Goal: Download file/media

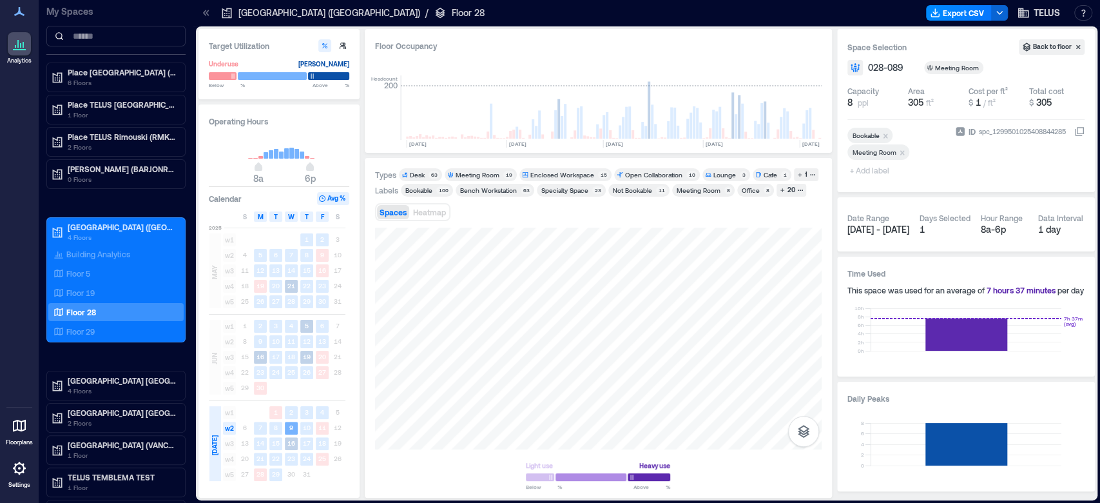
scroll to position [0, 1250]
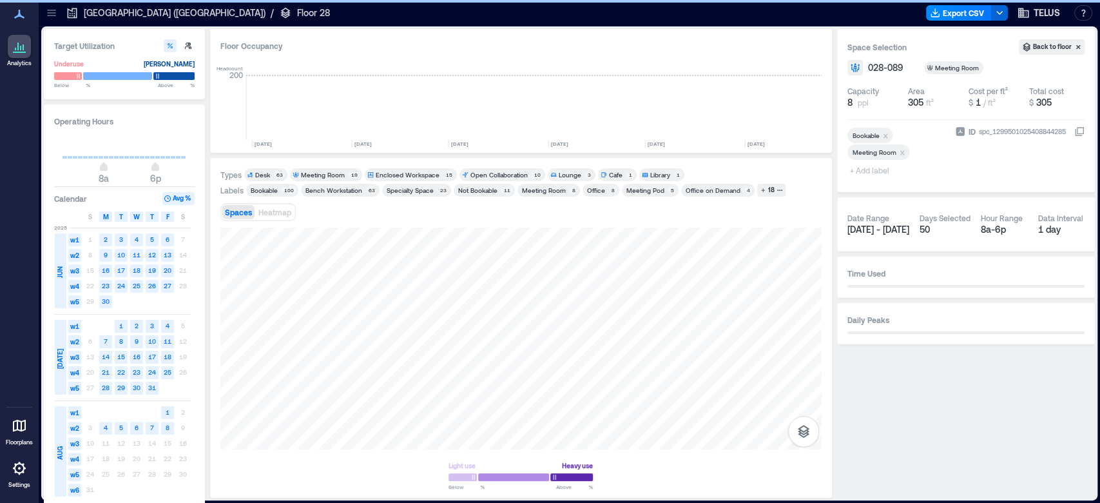
scroll to position [0, 1134]
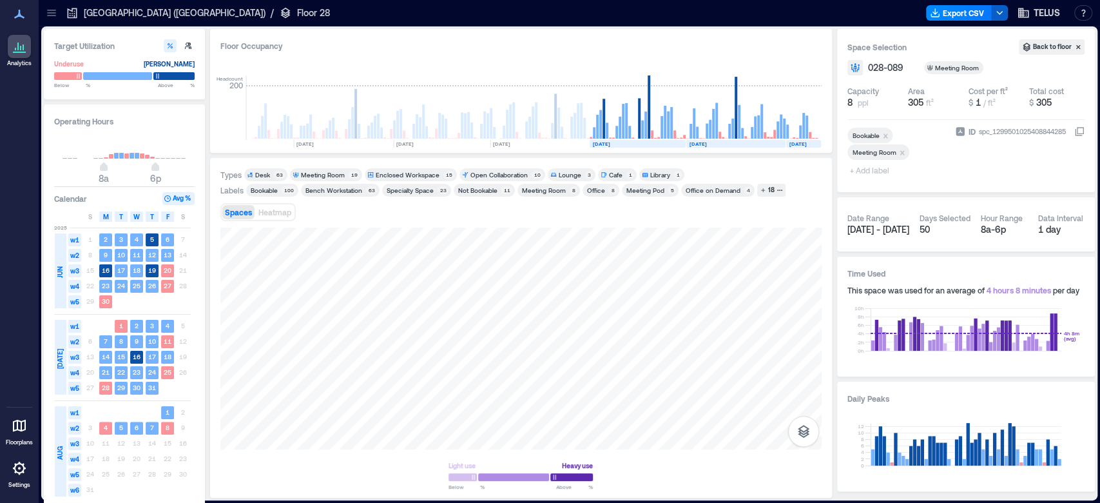
click at [1003, 18] on button "button" at bounding box center [999, 12] width 17 height 15
click at [964, 15] on button "Export CSV" at bounding box center [959, 12] width 66 height 15
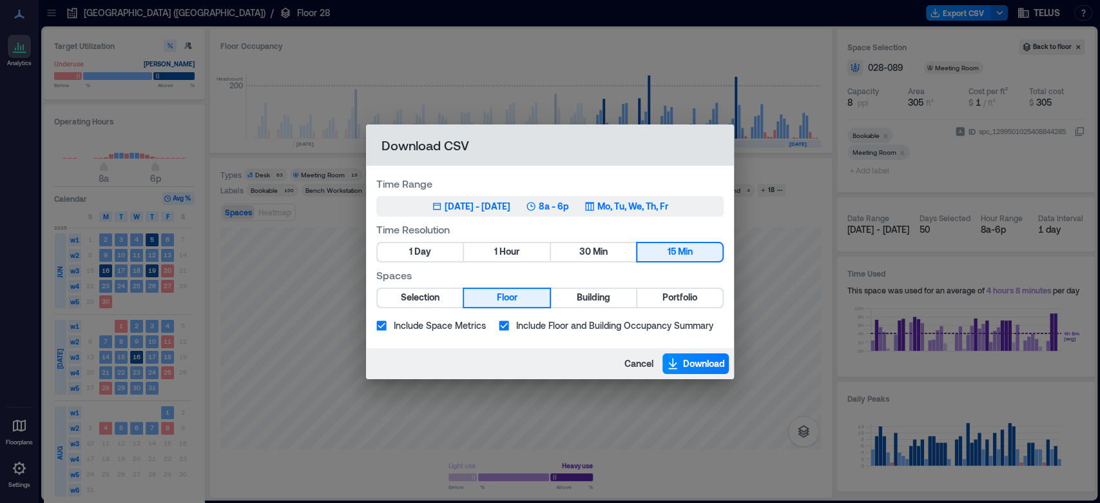
click at [474, 203] on div "[DATE] - [DATE]" at bounding box center [478, 206] width 66 height 13
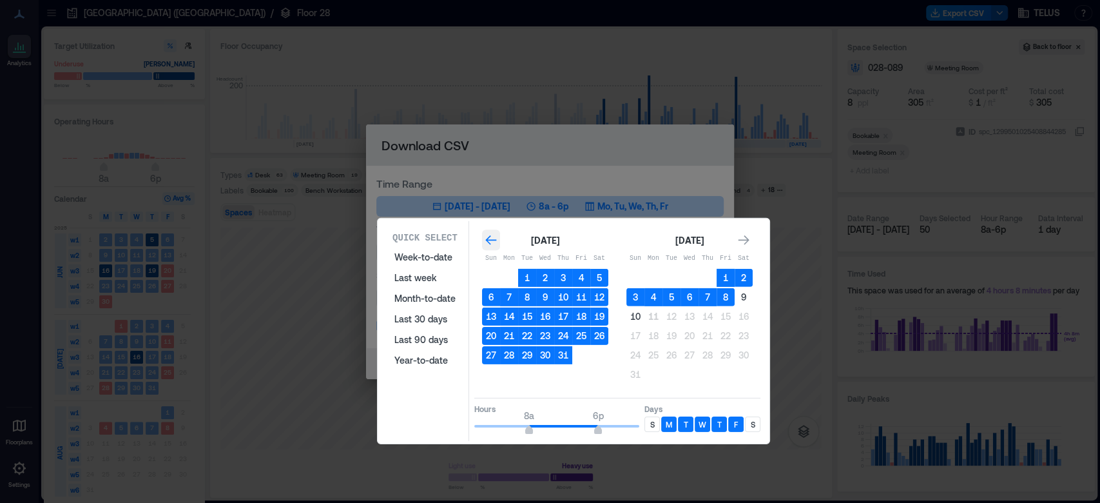
click at [485, 238] on icon "Go to previous month" at bounding box center [491, 239] width 13 height 13
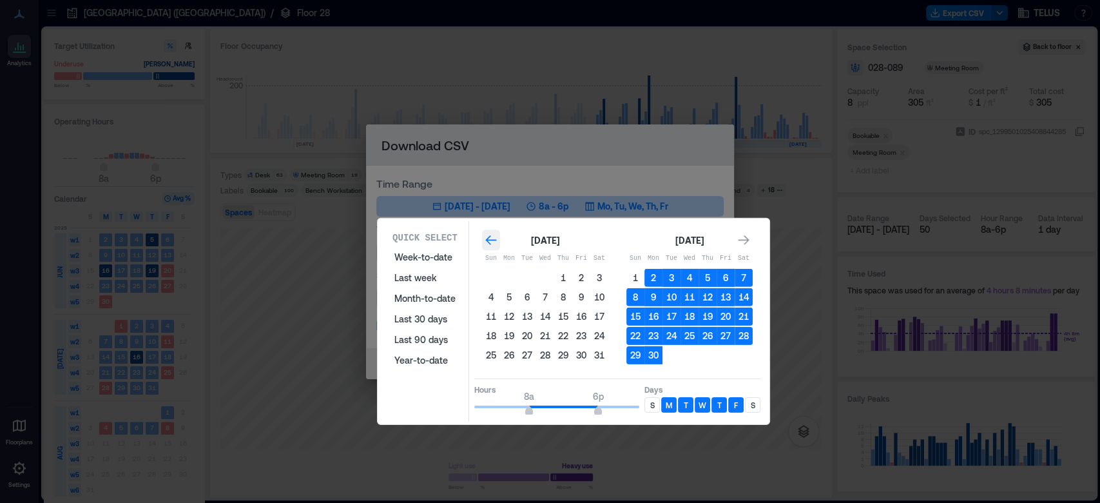
click at [488, 240] on icon "Go to previous month" at bounding box center [490, 240] width 11 height 10
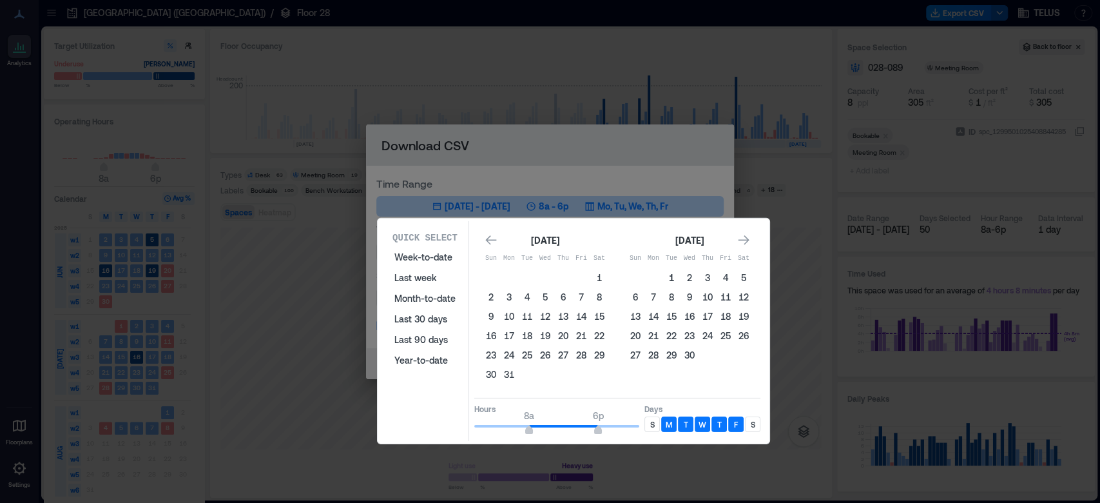
click at [675, 273] on button "1" at bounding box center [671, 278] width 18 height 18
click at [746, 233] on icon "Go to next month" at bounding box center [743, 239] width 13 height 13
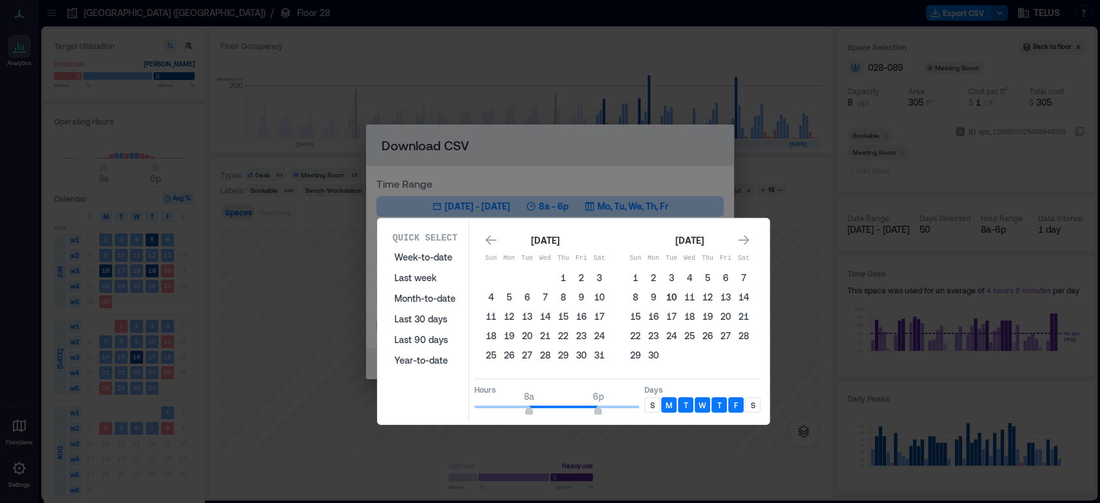
click at [669, 297] on button "10" at bounding box center [671, 297] width 18 height 18
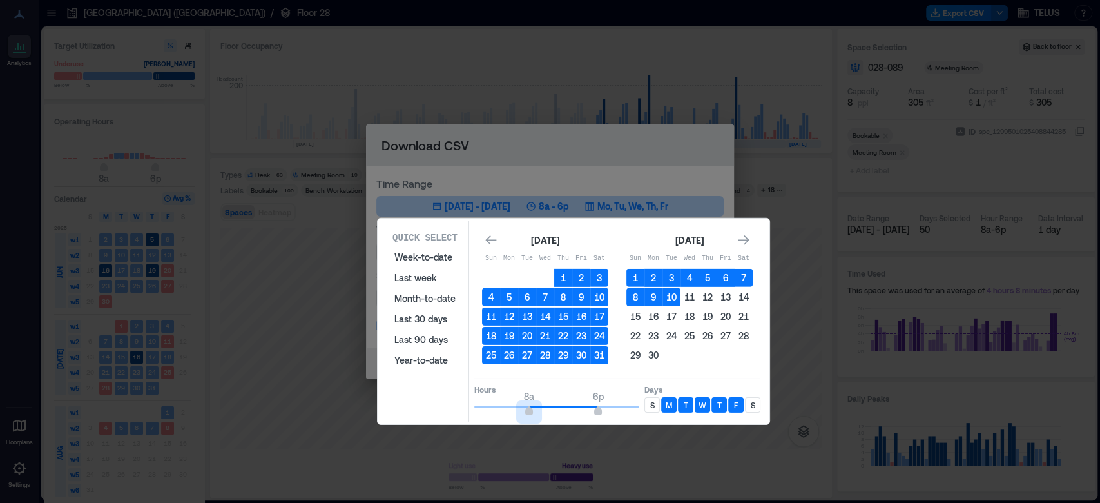
type input "*"
drag, startPoint x: 526, startPoint y: 411, endPoint x: 415, endPoint y: 395, distance: 112.0
click at [415, 395] on div "Quick Select Week-to-date Last week Month-to-date Last 30 days Last 90 days Yea…" at bounding box center [573, 321] width 384 height 200
type input "**"
drag, startPoint x: 597, startPoint y: 405, endPoint x: 666, endPoint y: 407, distance: 69.0
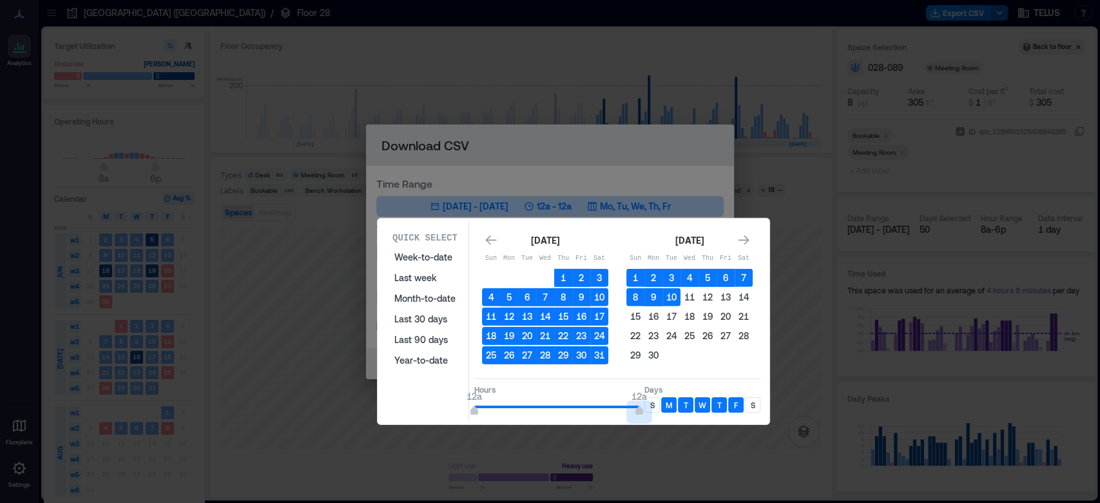
click at [666, 407] on div "Hours 12a 12a Days S M T W T F S" at bounding box center [617, 397] width 286 height 38
click at [653, 405] on p "S" at bounding box center [651, 404] width 5 height 10
click at [752, 404] on p "S" at bounding box center [752, 404] width 5 height 10
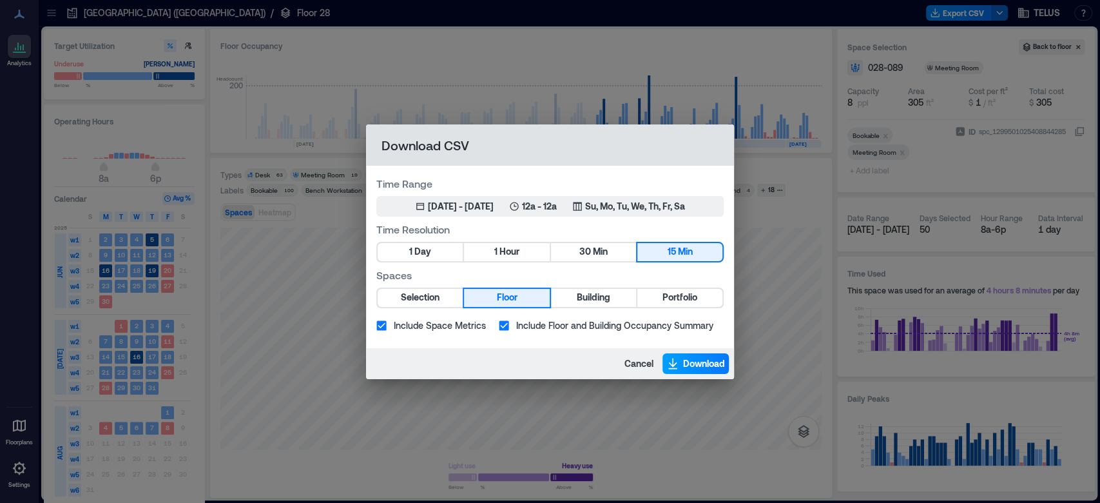
click at [688, 365] on span "Download" at bounding box center [704, 363] width 42 height 13
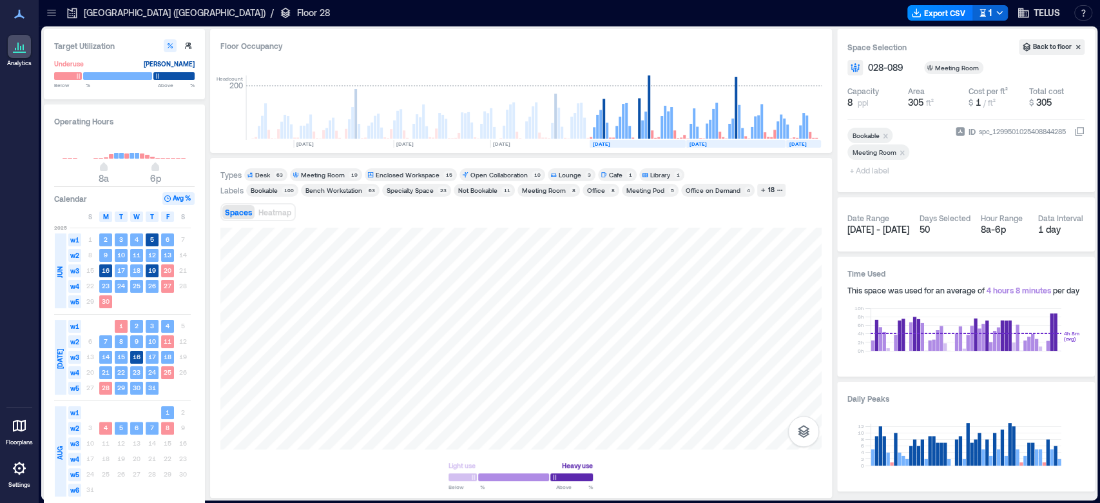
click at [528, 483] on div "Light use Heavy use Below ** % Above ** %" at bounding box center [520, 357] width 601 height 260
click at [573, 293] on div at bounding box center [520, 338] width 601 height 222
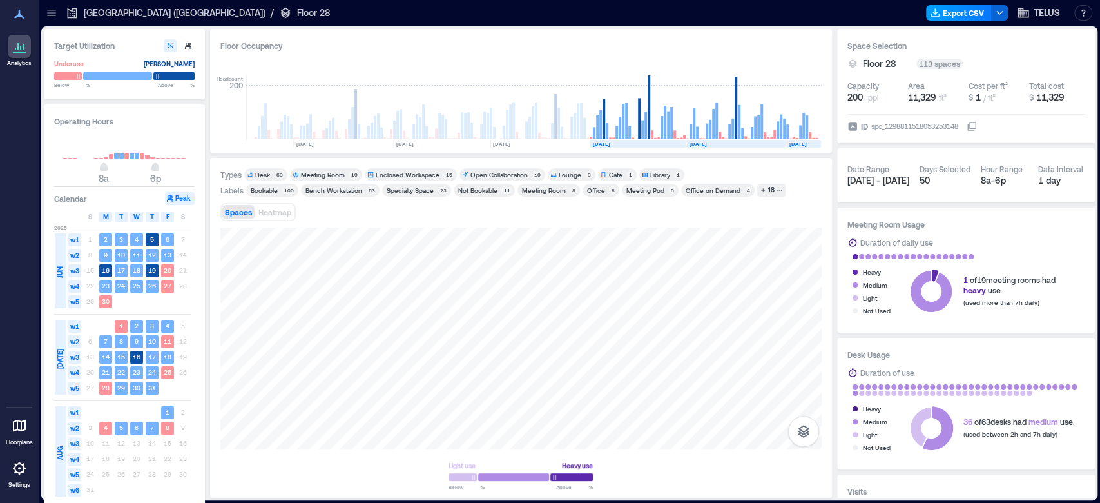
click at [967, 8] on button "Export CSV" at bounding box center [959, 12] width 66 height 15
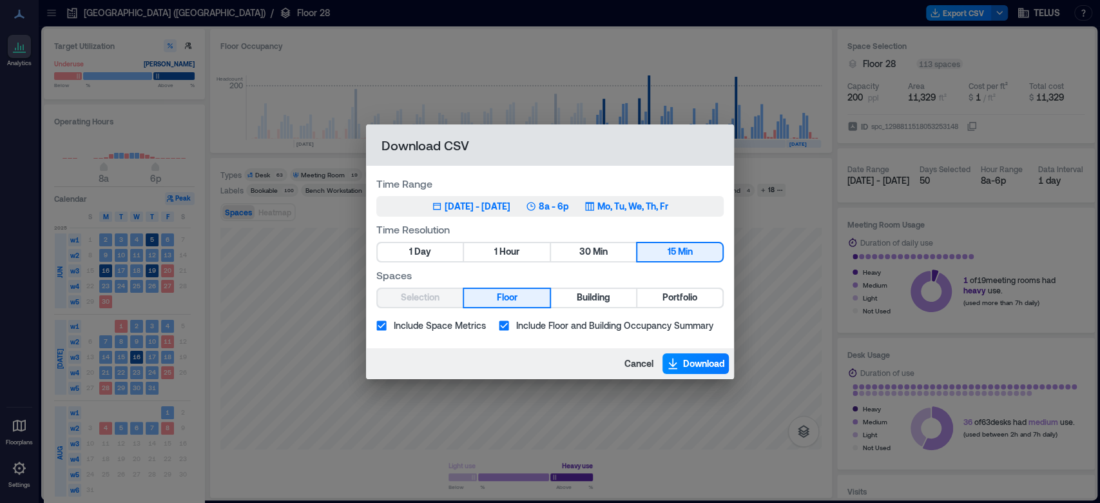
click at [433, 198] on button "Jun 2, 2025 - [DATE] 8a - 6p Mo, Tu, We, Th, Fr" at bounding box center [549, 206] width 347 height 21
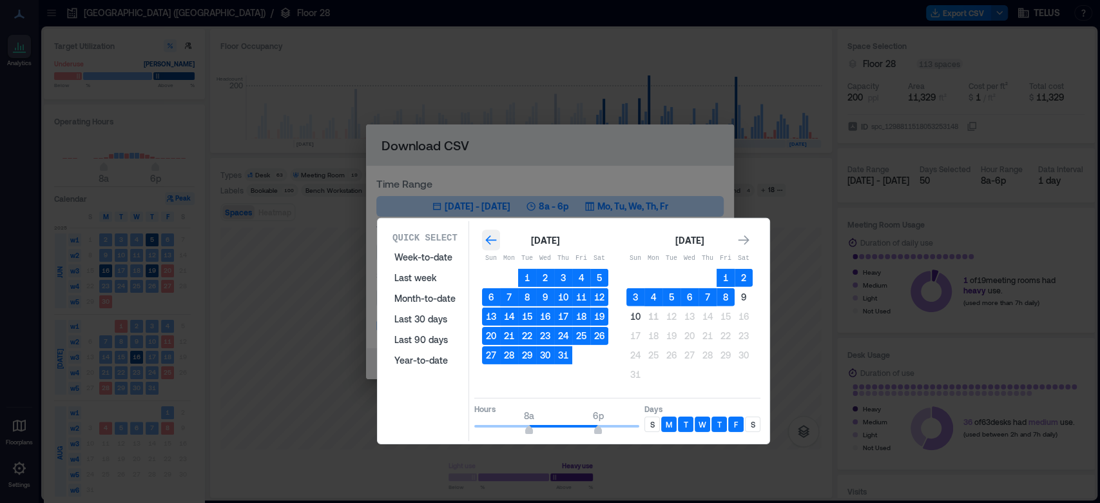
click at [490, 235] on icon "Go to previous month" at bounding box center [491, 239] width 13 height 13
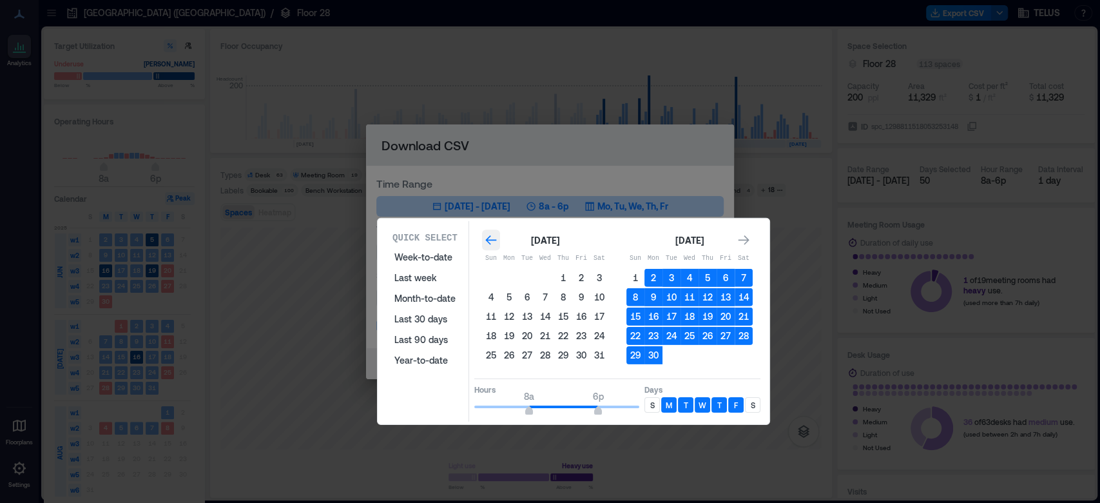
click at [490, 235] on icon "Go to previous month" at bounding box center [491, 239] width 13 height 13
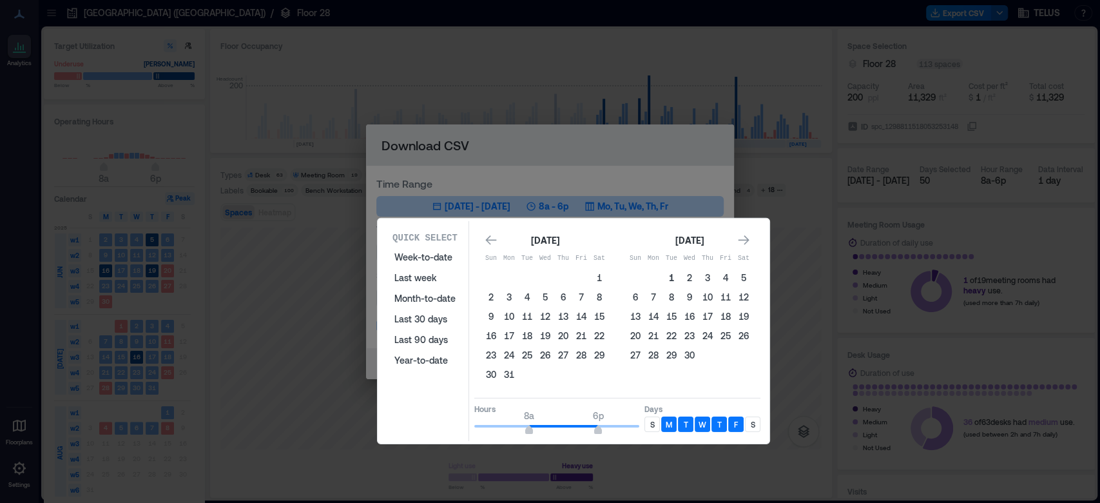
click at [670, 275] on button "1" at bounding box center [671, 278] width 18 height 18
click at [742, 240] on icon "Go to next month" at bounding box center [743, 239] width 13 height 13
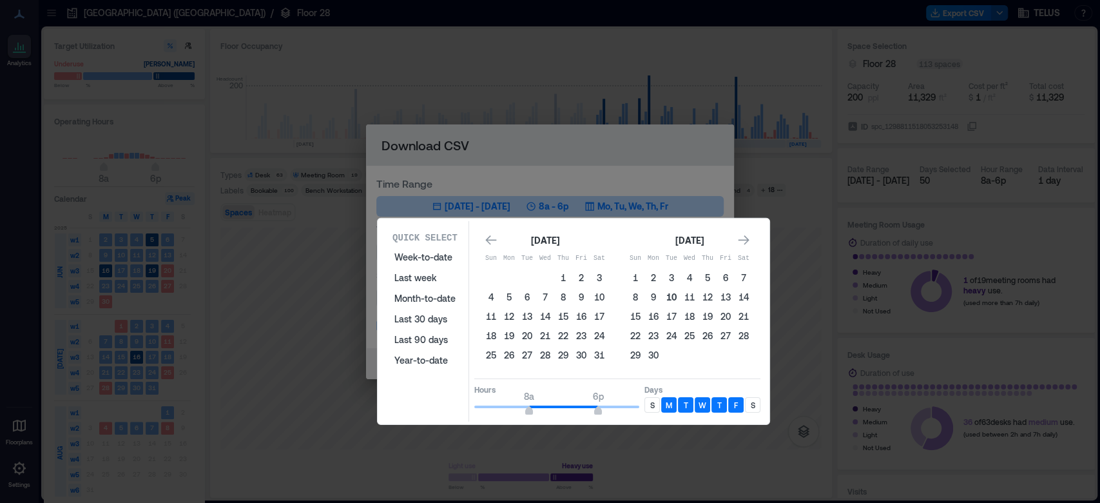
click at [670, 298] on button "10" at bounding box center [671, 297] width 18 height 18
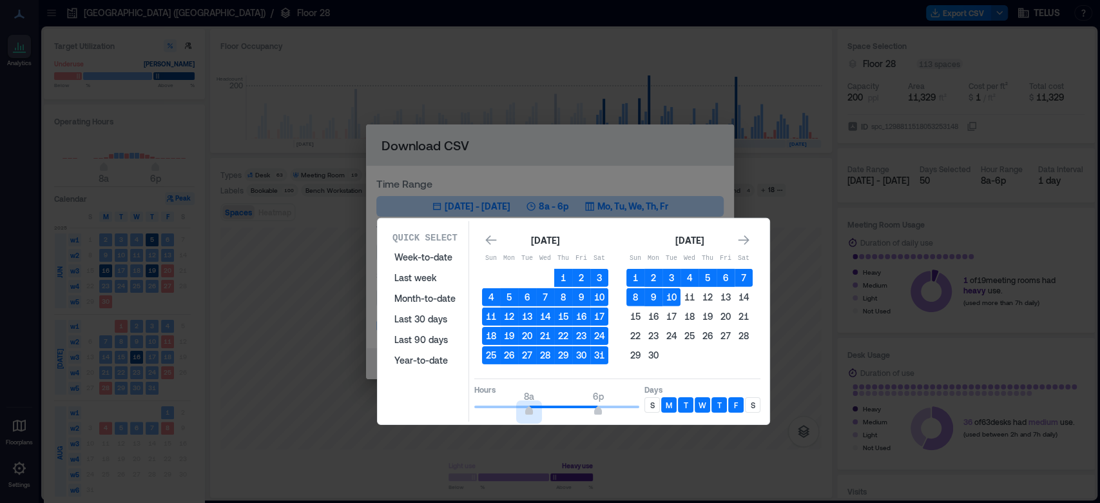
type input "*"
drag, startPoint x: 527, startPoint y: 410, endPoint x: 447, endPoint y: 405, distance: 80.7
click at [447, 405] on div "Quick Select Week-to-date Last week Month-to-date Last 30 days Last 90 days Yea…" at bounding box center [573, 321] width 384 height 200
type input "**"
drag, startPoint x: 600, startPoint y: 407, endPoint x: 736, endPoint y: 410, distance: 136.0
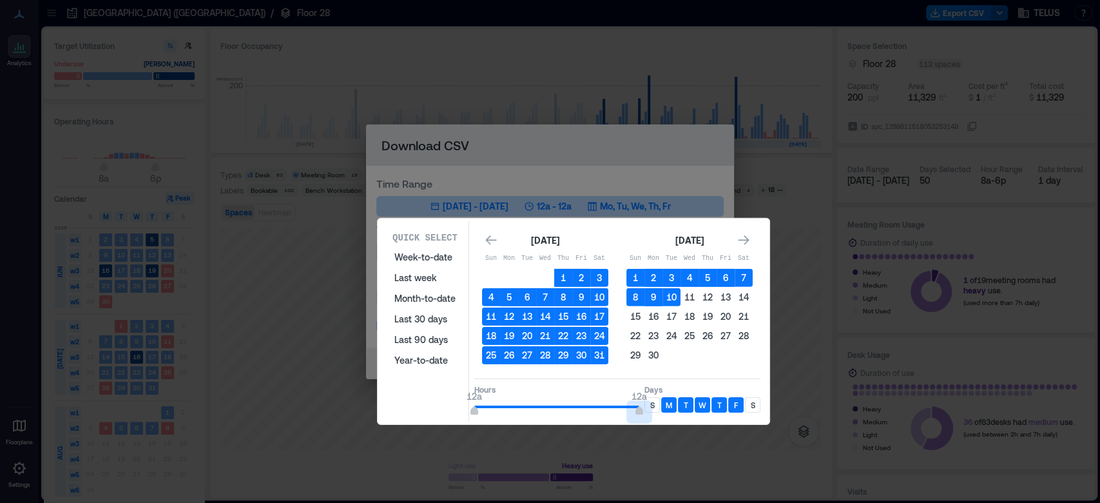
click at [738, 410] on div "Hours 12a 12a Days S M T W T F S" at bounding box center [617, 397] width 286 height 38
click at [655, 398] on div "S" at bounding box center [651, 404] width 15 height 15
click at [755, 401] on div "S" at bounding box center [752, 404] width 15 height 15
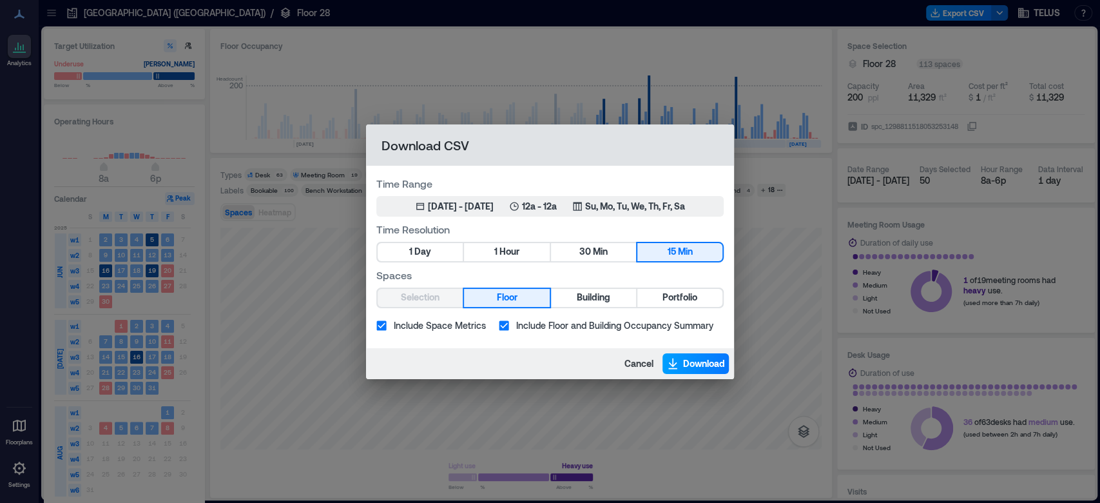
click at [680, 366] on button "Download" at bounding box center [695, 363] width 66 height 21
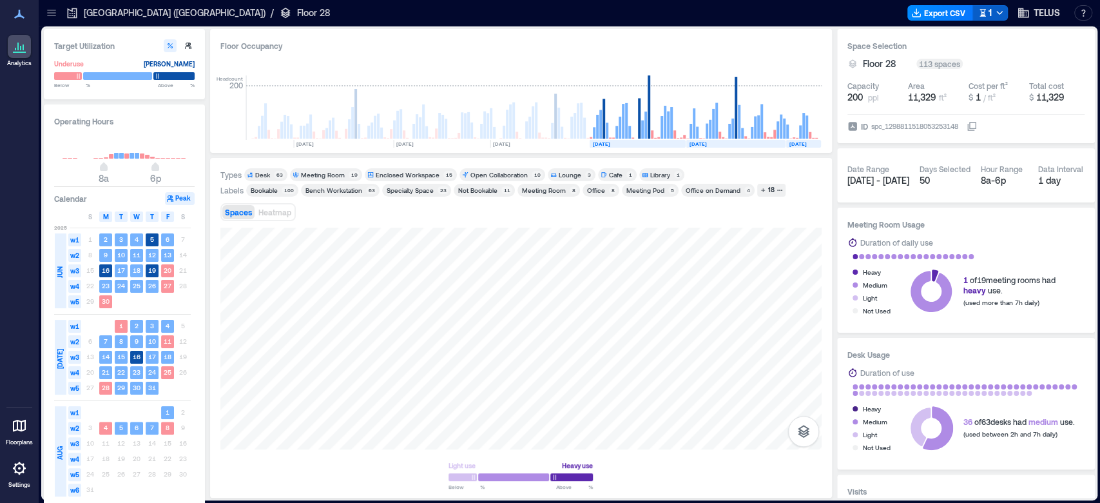
click at [987, 13] on div "1" at bounding box center [985, 13] width 14 height 16
click at [975, 9] on button "Export CSV" at bounding box center [959, 12] width 66 height 15
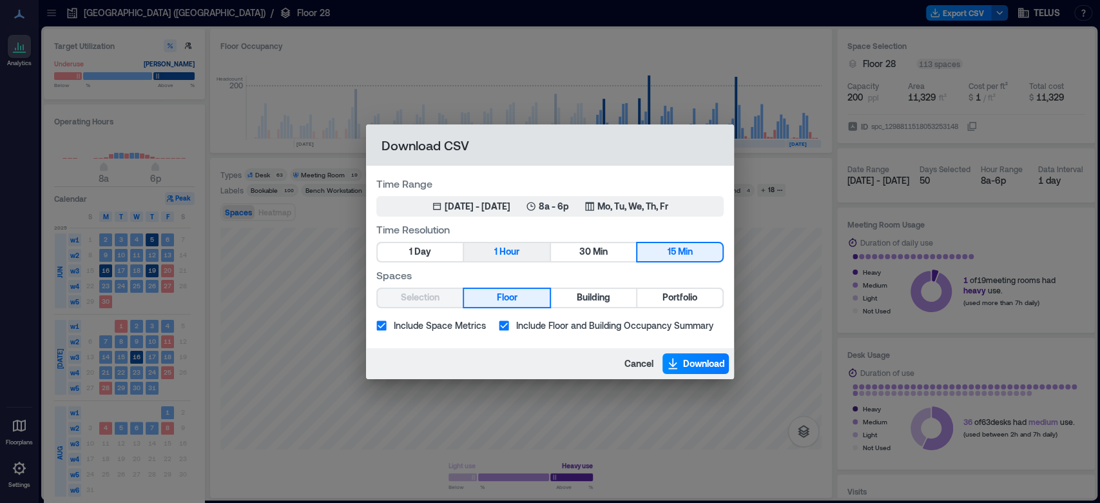
click at [530, 249] on button "1 Hour" at bounding box center [506, 252] width 85 height 18
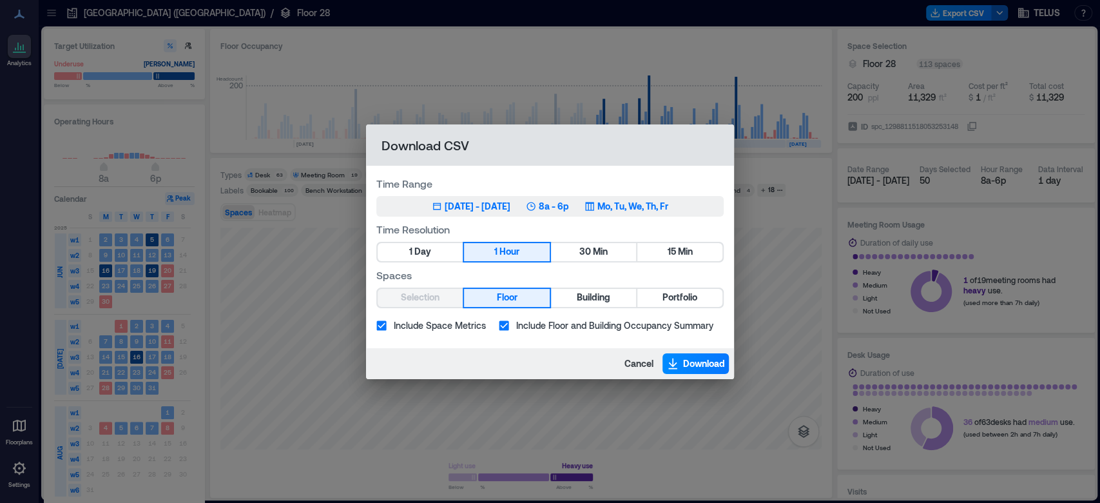
click at [457, 204] on div "[DATE] - [DATE]" at bounding box center [478, 206] width 66 height 13
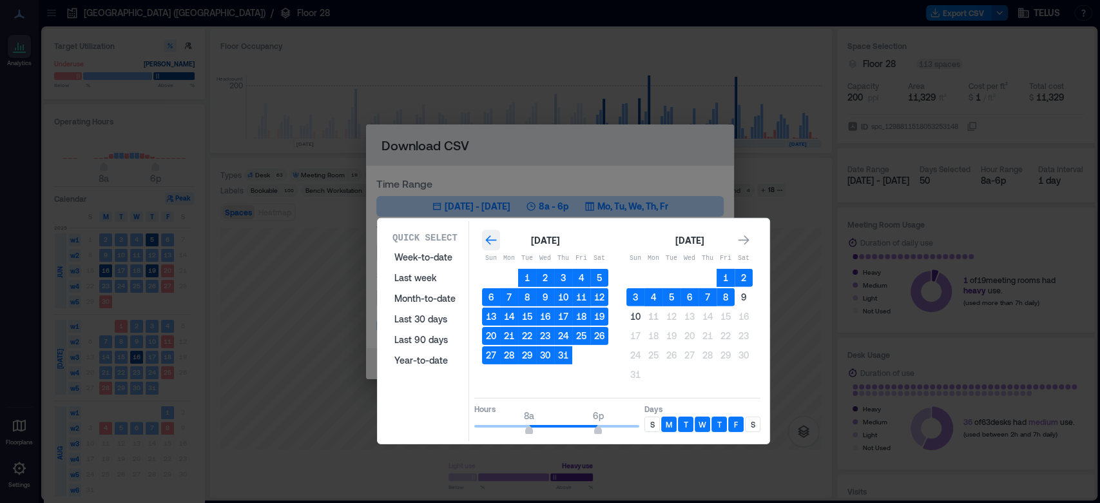
click at [487, 239] on icon "Go to previous month" at bounding box center [491, 239] width 13 height 13
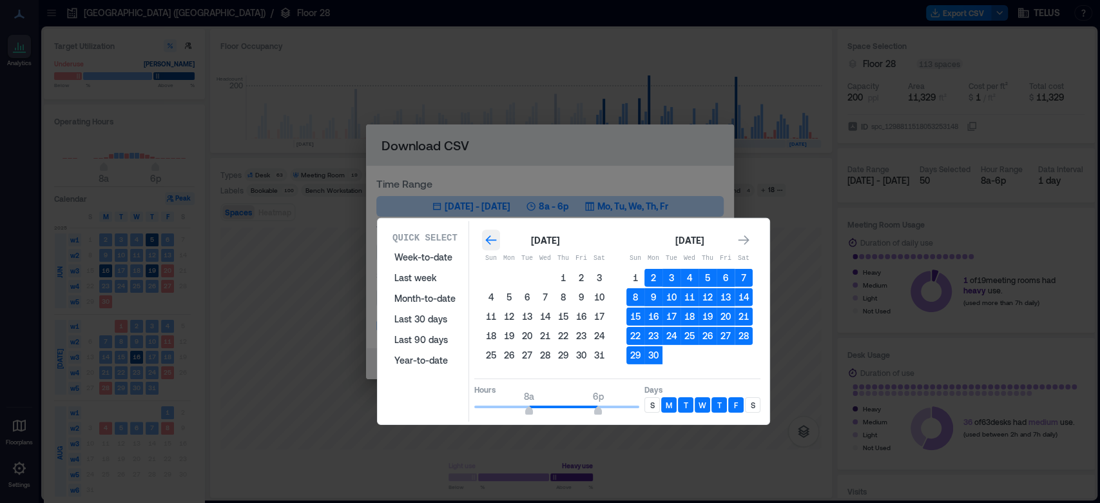
click at [495, 240] on icon "Go to previous month" at bounding box center [490, 240] width 11 height 10
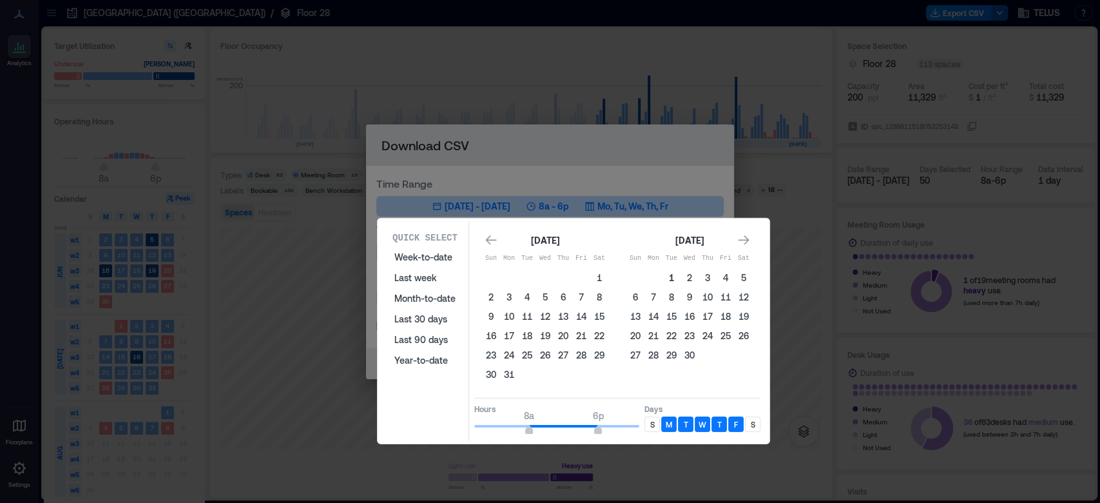
click at [674, 279] on button "1" at bounding box center [671, 278] width 18 height 18
click at [738, 235] on icon "Go to next month" at bounding box center [743, 239] width 13 height 13
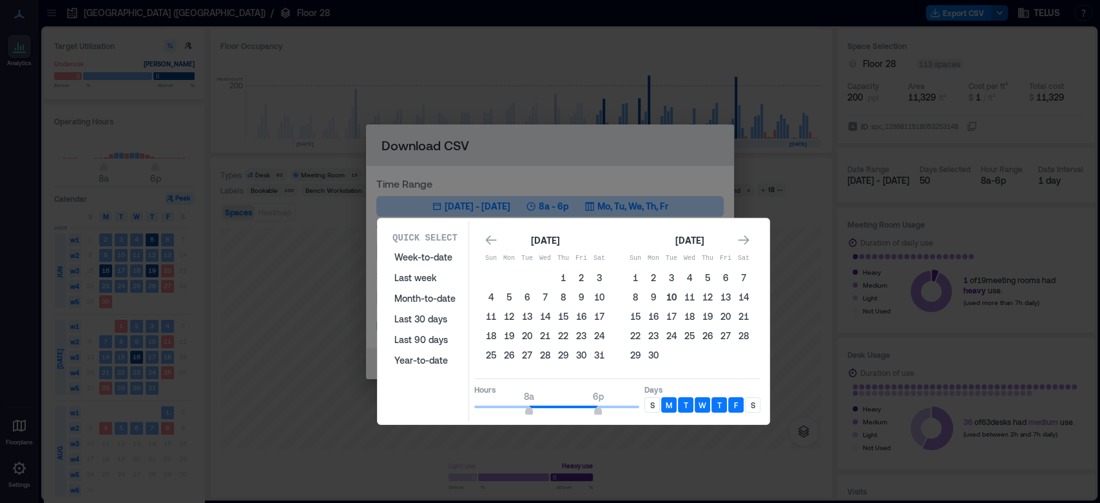
click at [665, 294] on button "10" at bounding box center [671, 297] width 18 height 18
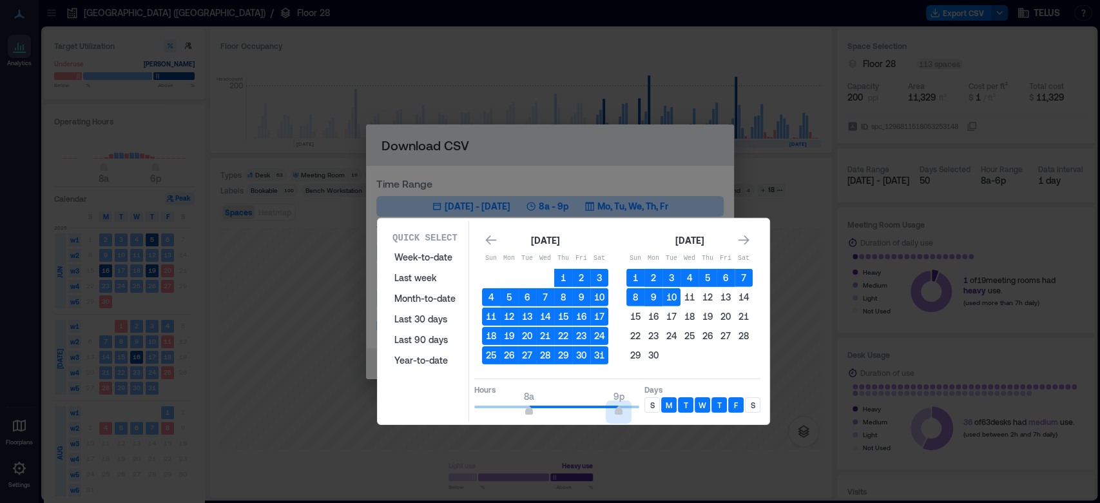
type input "**"
drag, startPoint x: 595, startPoint y: 410, endPoint x: 652, endPoint y: 409, distance: 57.3
click at [678, 414] on div "Hours 8a 9p Days S M T W T F S" at bounding box center [617, 397] width 286 height 38
type input "*"
drag, startPoint x: 523, startPoint y: 409, endPoint x: 404, endPoint y: 404, distance: 119.3
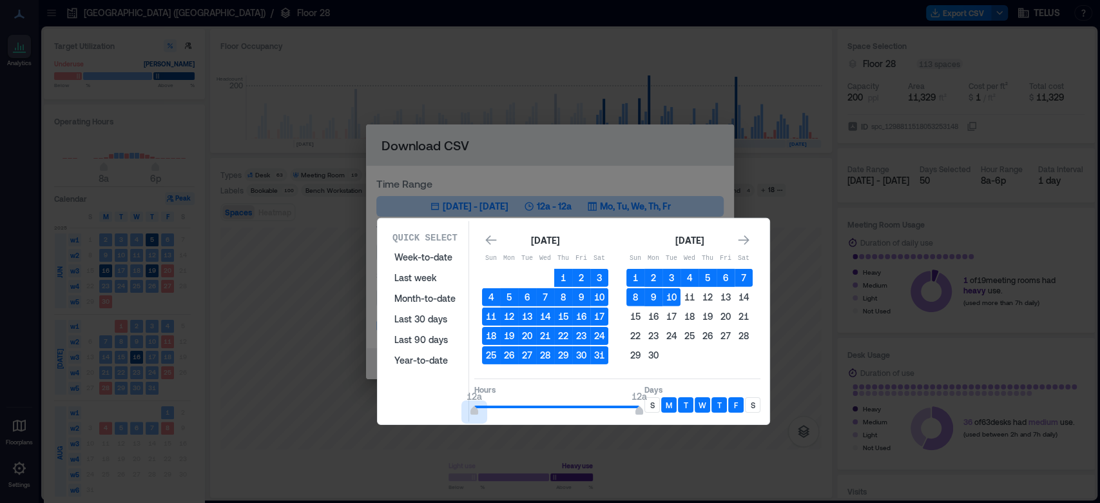
click at [404, 404] on div "Quick Select Week-to-date Last week Month-to-date Last 30 days Last 90 days Yea…" at bounding box center [573, 321] width 384 height 200
click at [655, 404] on div "S" at bounding box center [651, 404] width 15 height 15
click at [765, 398] on div "Quick Select Week-to-date Last week Month-to-date Last 30 days Last 90 days Yea…" at bounding box center [574, 321] width 392 height 206
click at [754, 405] on p "S" at bounding box center [752, 404] width 5 height 10
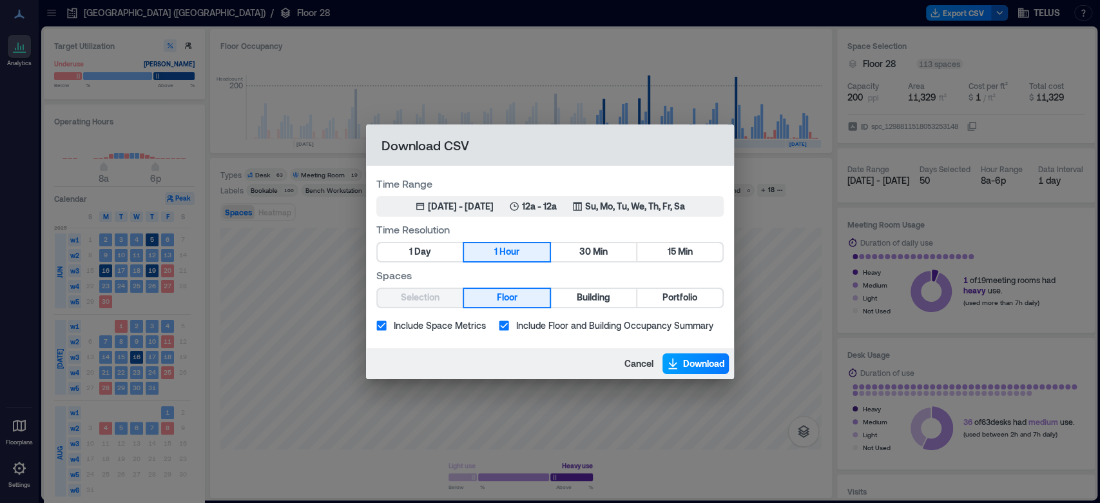
click at [695, 365] on span "Download" at bounding box center [704, 363] width 42 height 13
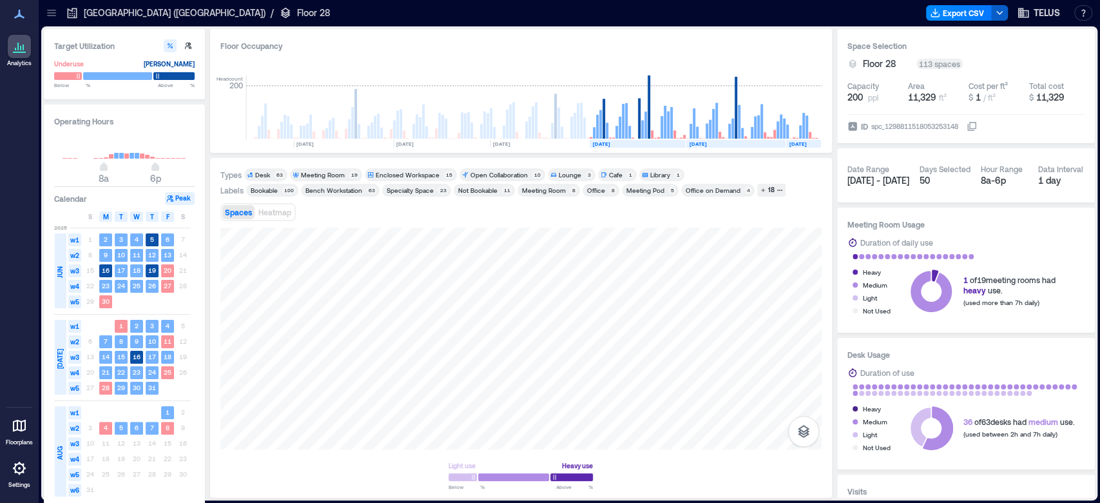
click at [1001, 18] on button "button" at bounding box center [999, 12] width 17 height 15
